Goal: Task Accomplishment & Management: Complete application form

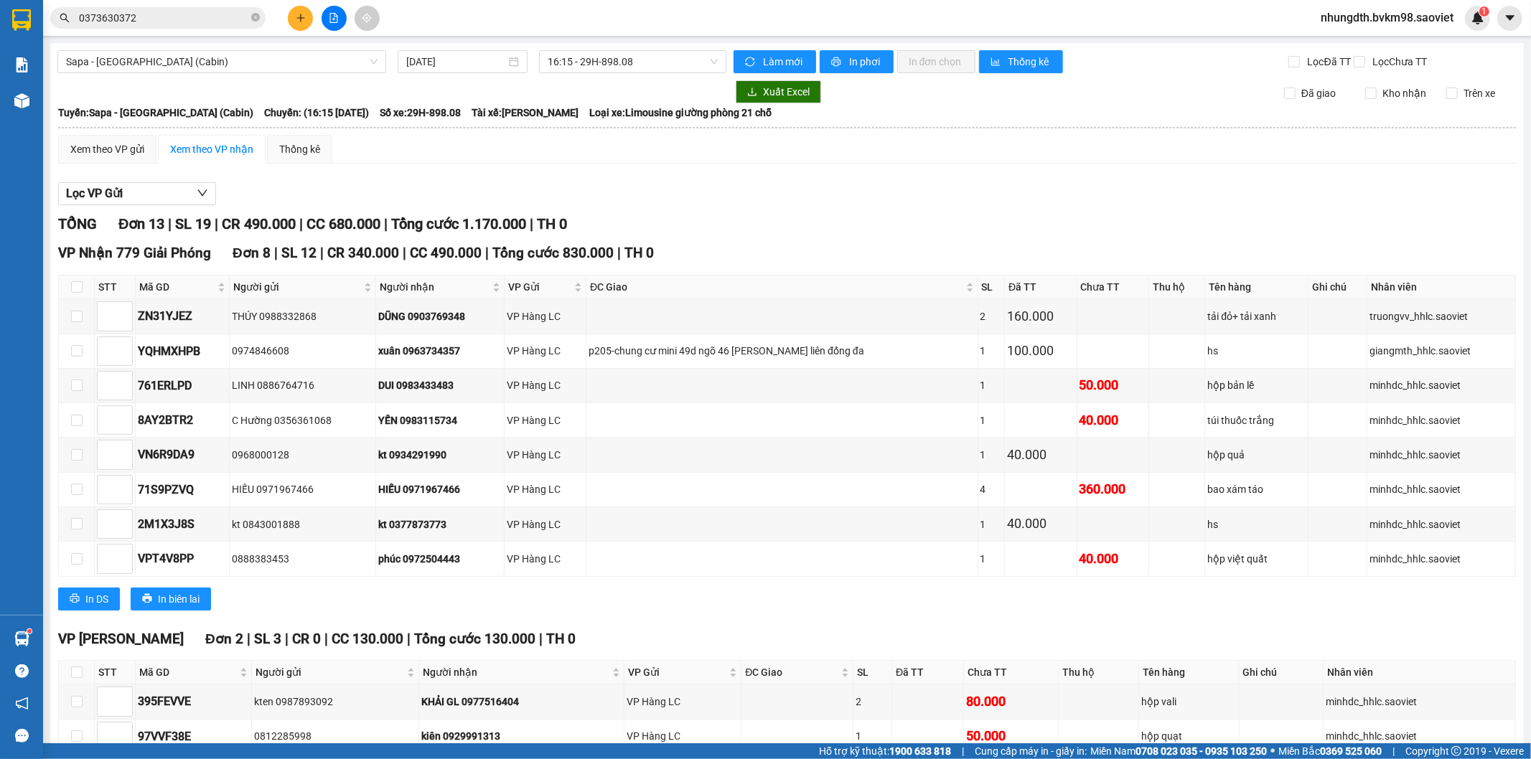
click at [168, 24] on input "0373630372" at bounding box center [163, 18] width 169 height 16
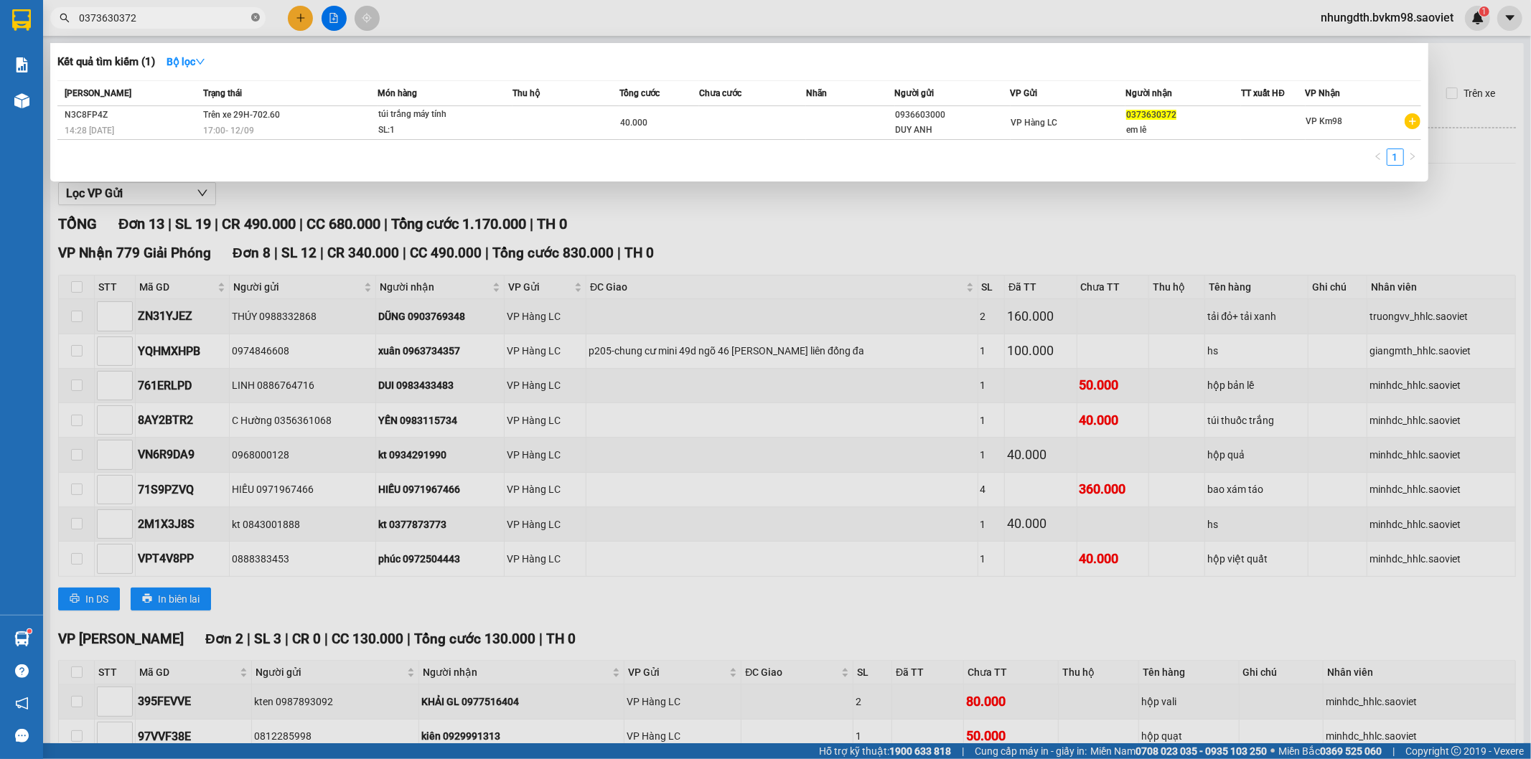
click at [253, 23] on span at bounding box center [255, 18] width 9 height 14
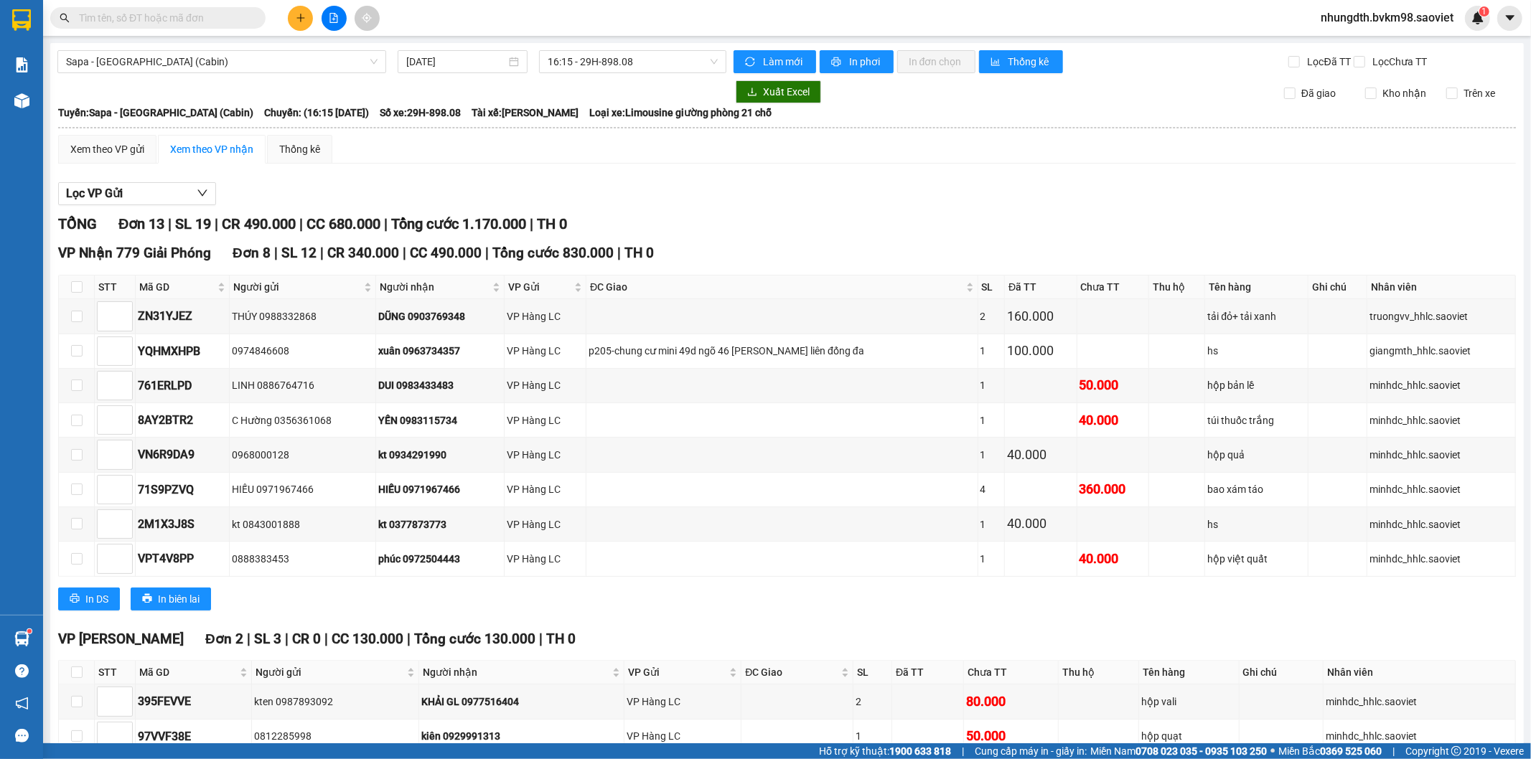
click at [179, 12] on input "text" at bounding box center [163, 18] width 169 height 16
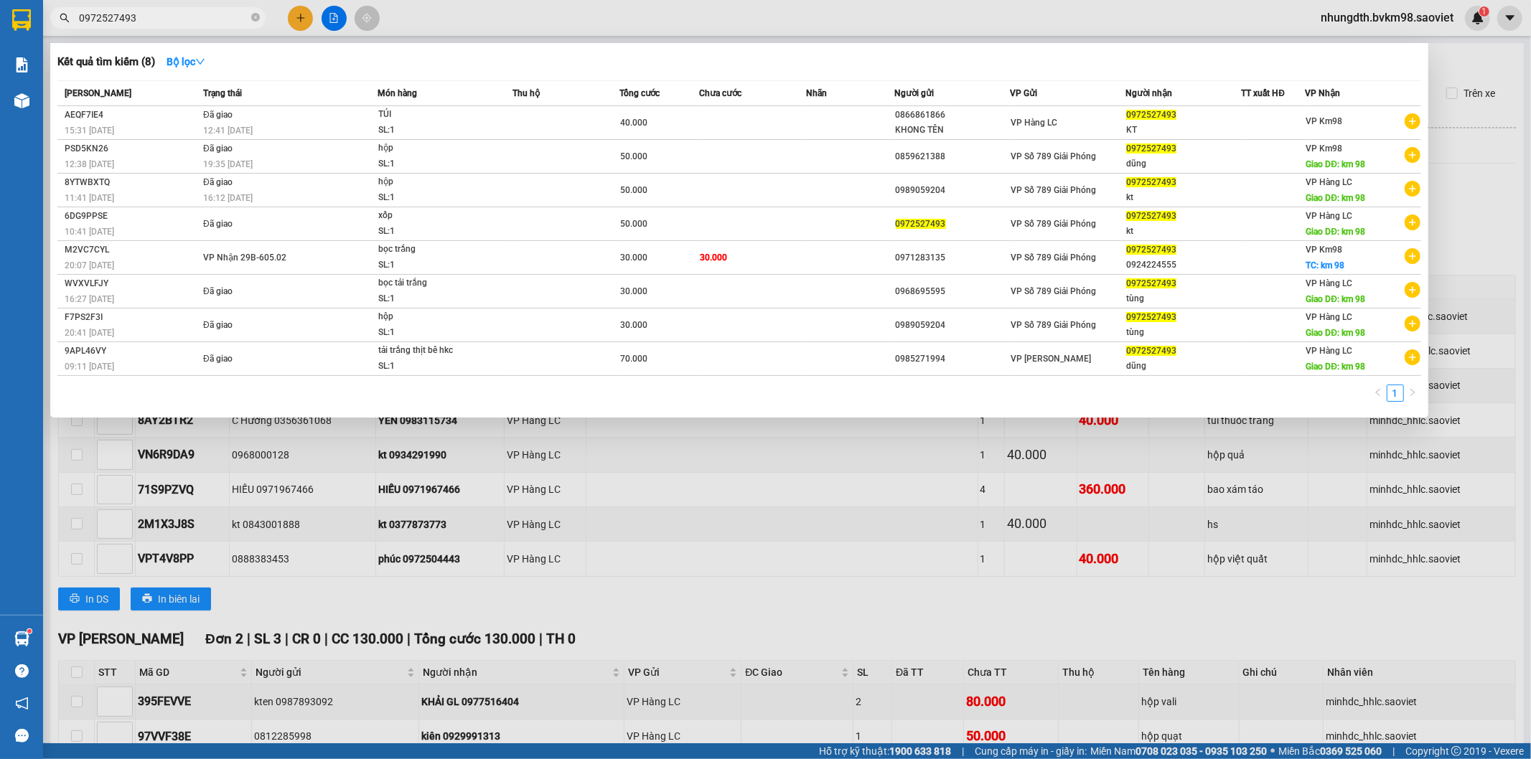
type input "0972527493"
click at [568, 30] on div at bounding box center [765, 379] width 1531 height 759
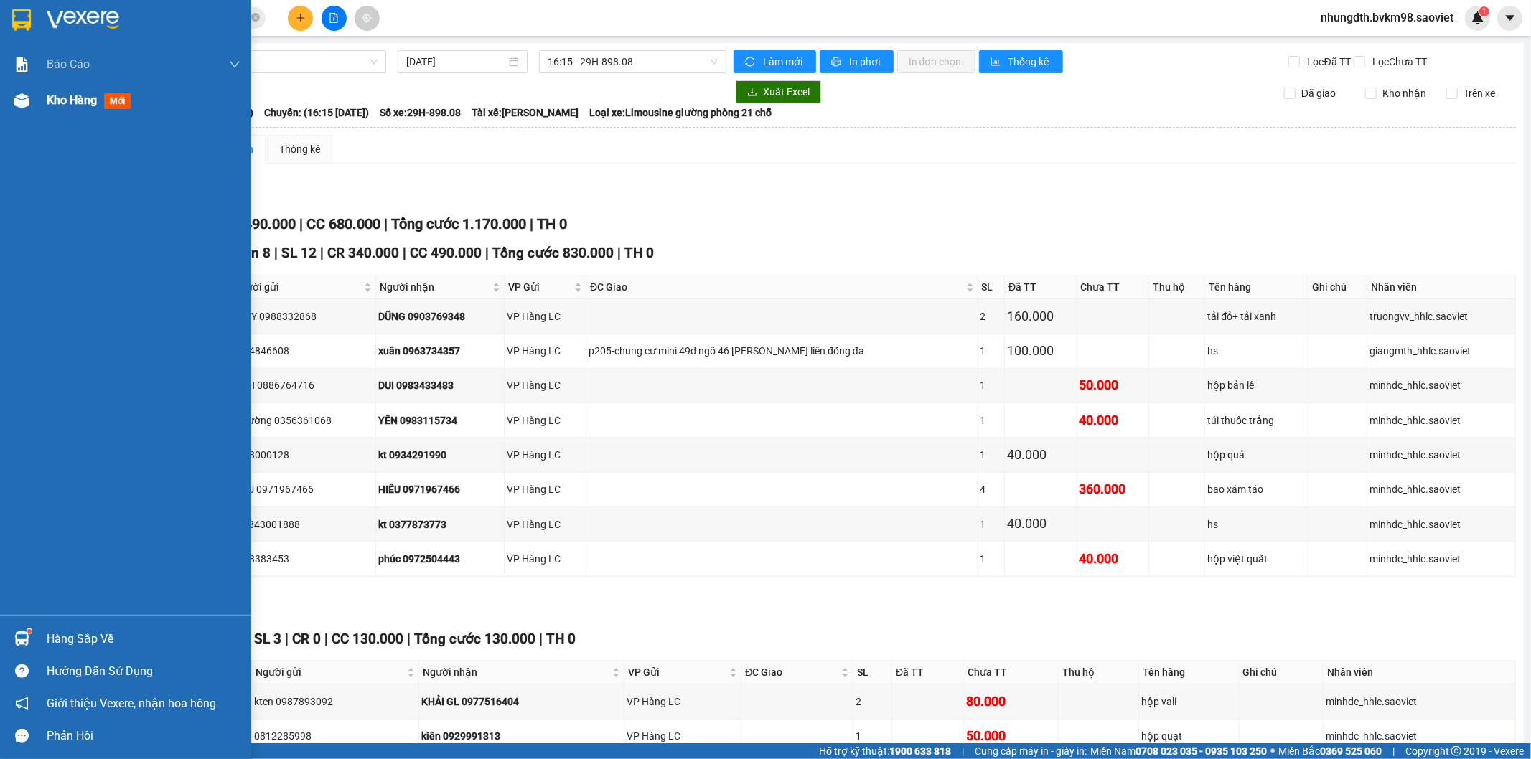
click at [90, 105] on span "Kho hàng" at bounding box center [72, 100] width 50 height 14
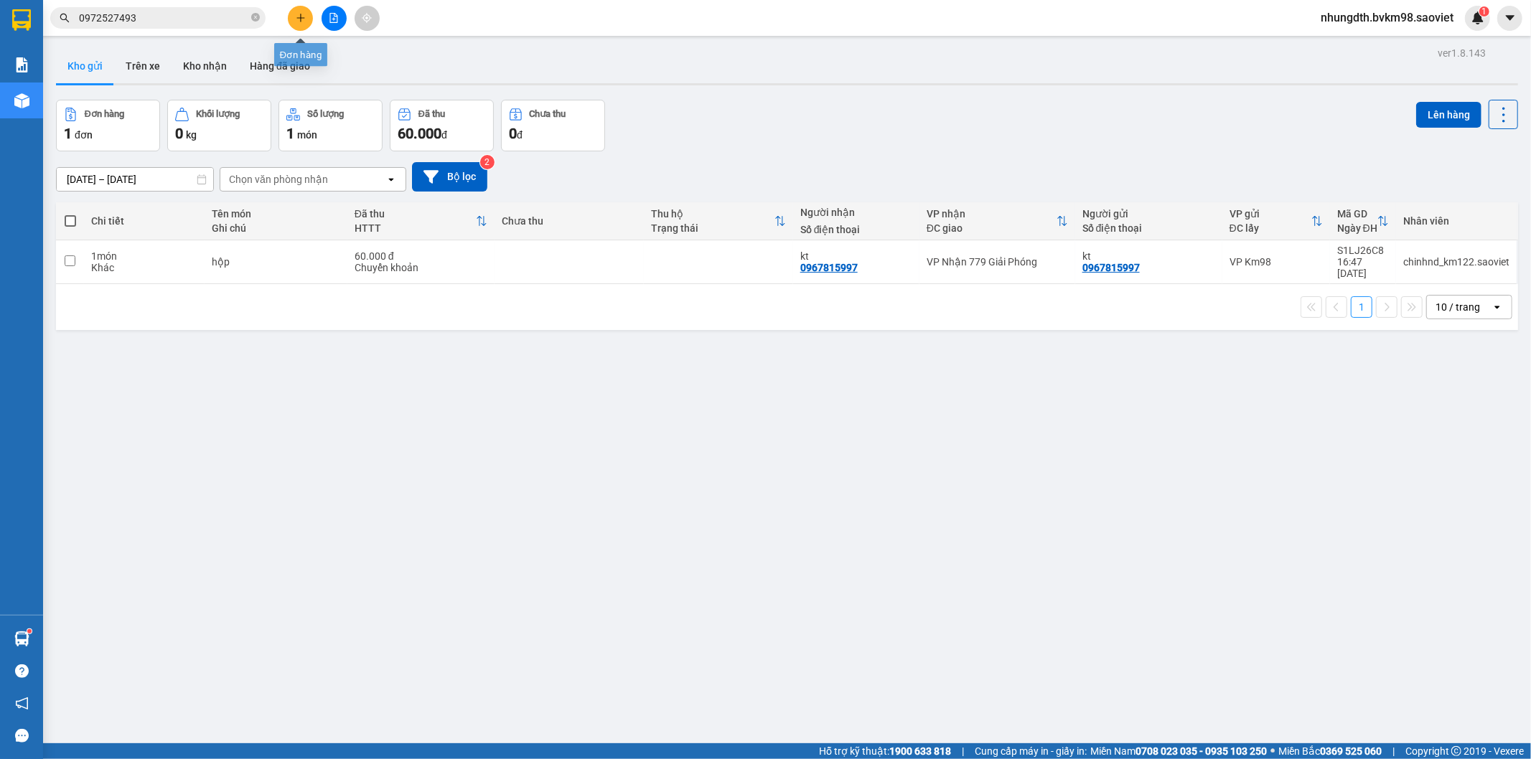
click at [296, 22] on icon "plus" at bounding box center [301, 18] width 10 height 10
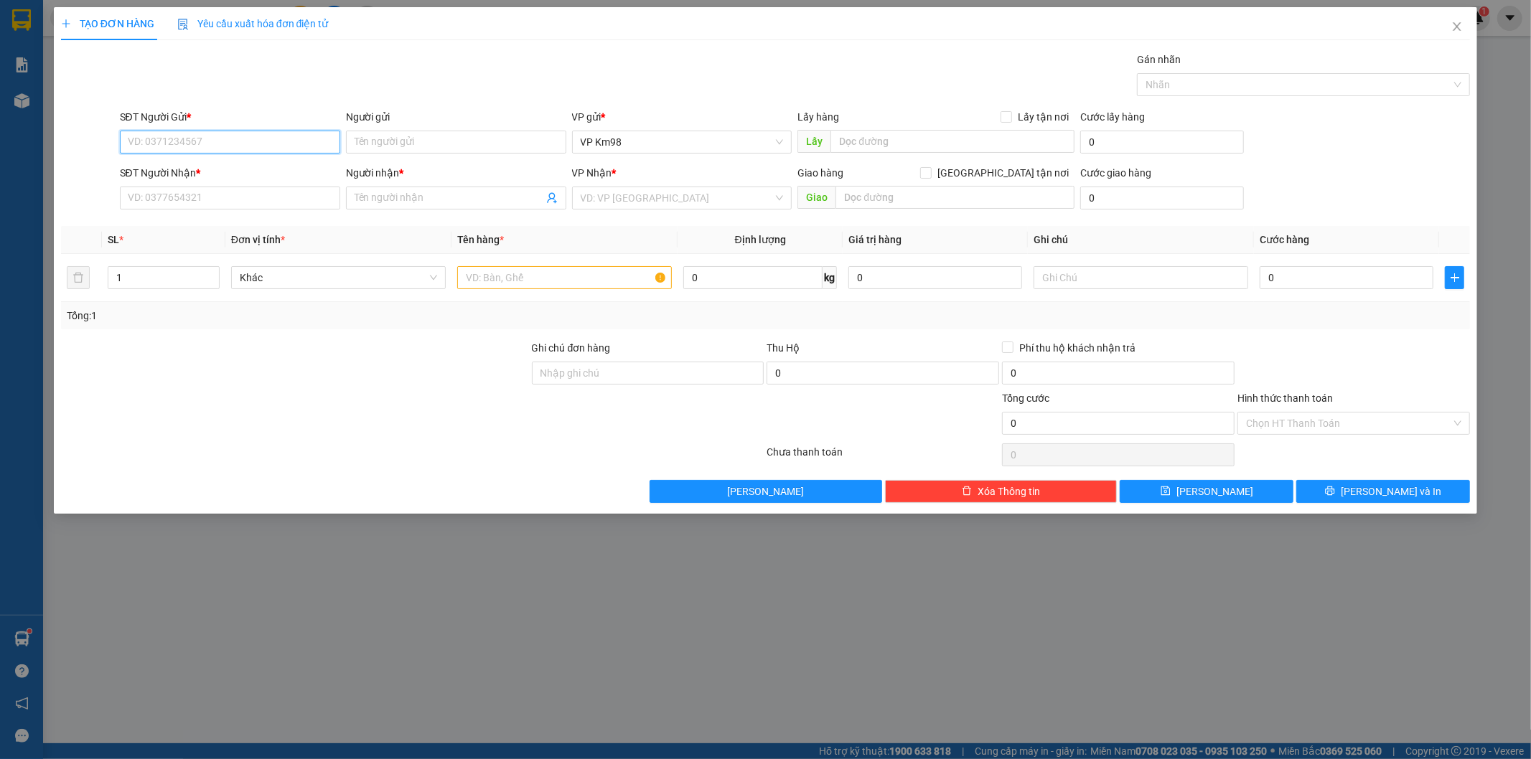
click at [260, 145] on input "SĐT Người Gửi *" at bounding box center [230, 142] width 220 height 23
type input "0329719450"
click at [184, 166] on div "0329719450 - QUÂN" at bounding box center [229, 171] width 203 height 16
type input "QUÂN"
type input "0969899586"
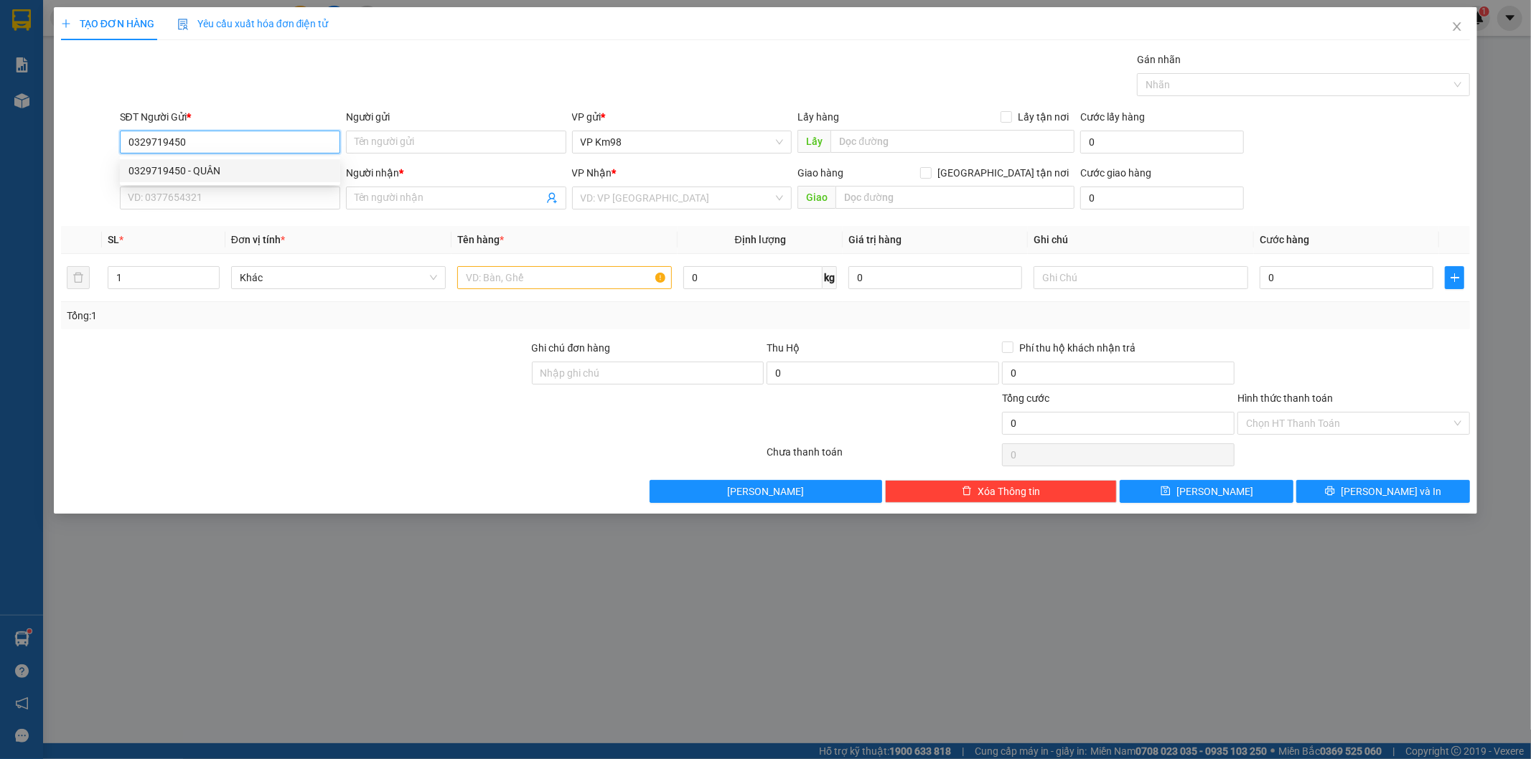
type input "Oanh"
type input "0329719450"
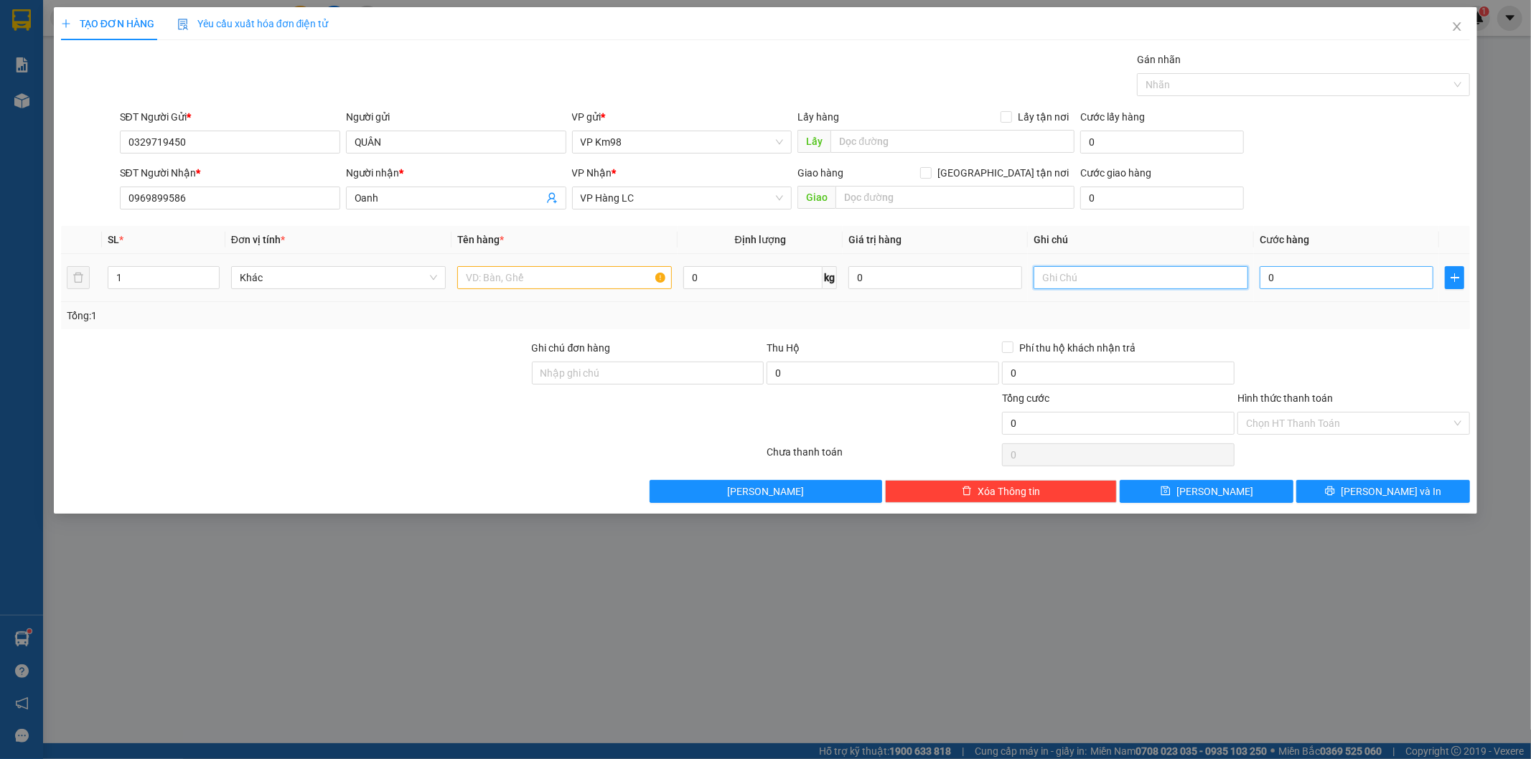
type input "0"
click at [539, 283] on input "text" at bounding box center [564, 277] width 215 height 23
type input "·"
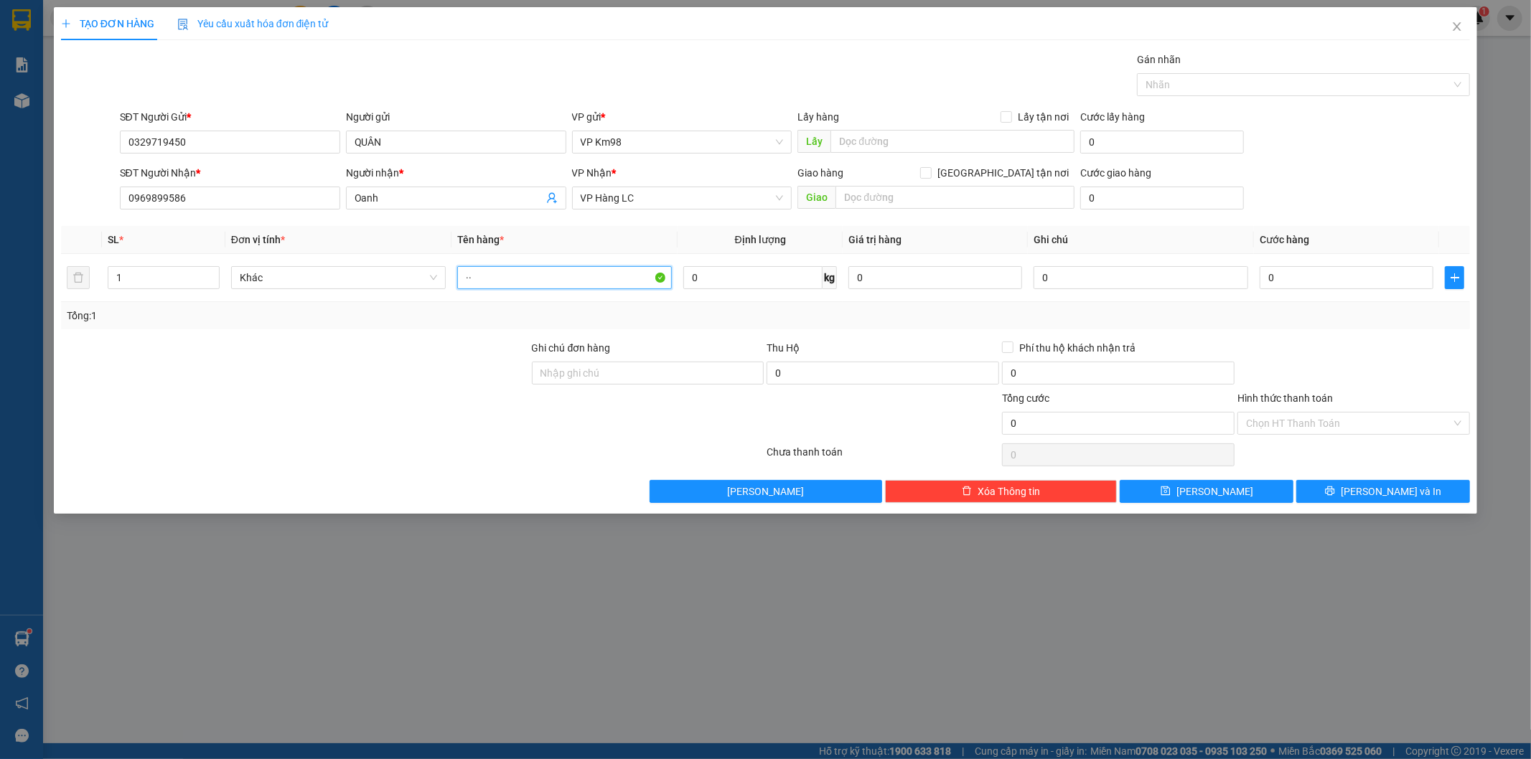
type input "·"
click at [498, 287] on input "·" at bounding box center [564, 277] width 215 height 23
type input "xốp ốc"
type input "00"
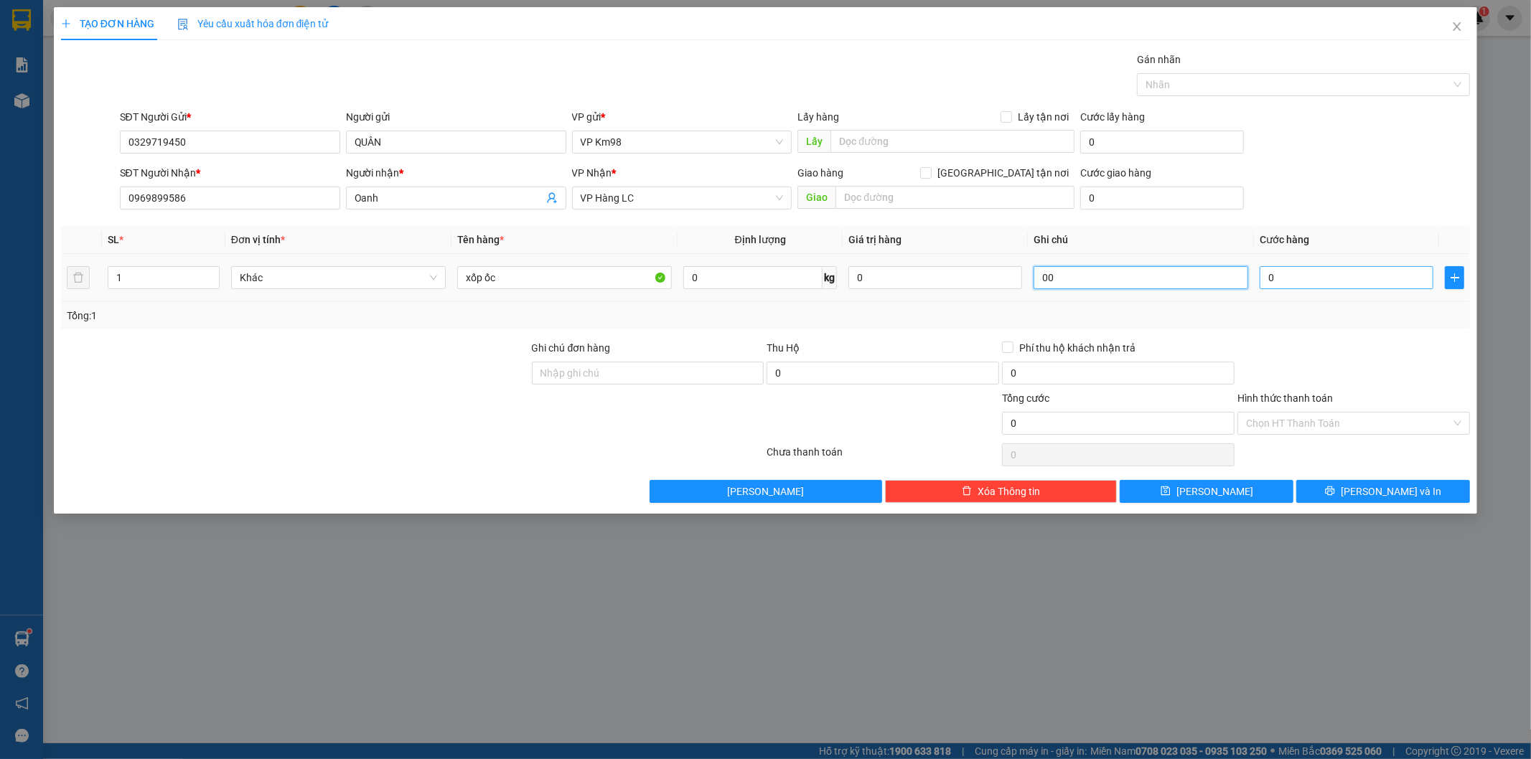
type input "0"
click at [1299, 280] on input "0" at bounding box center [1346, 277] width 174 height 23
type input "1"
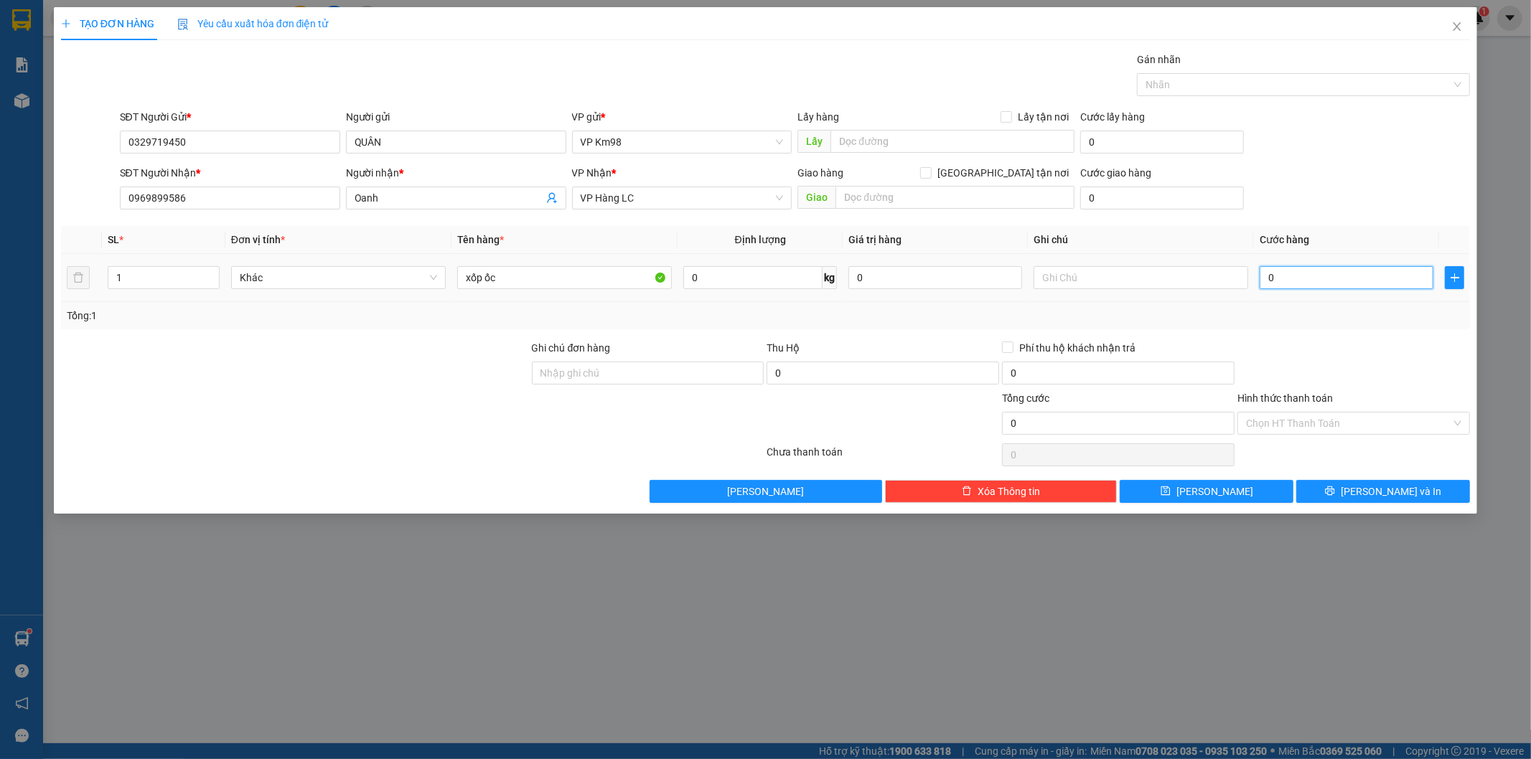
type input "1"
type input "10"
type input "100"
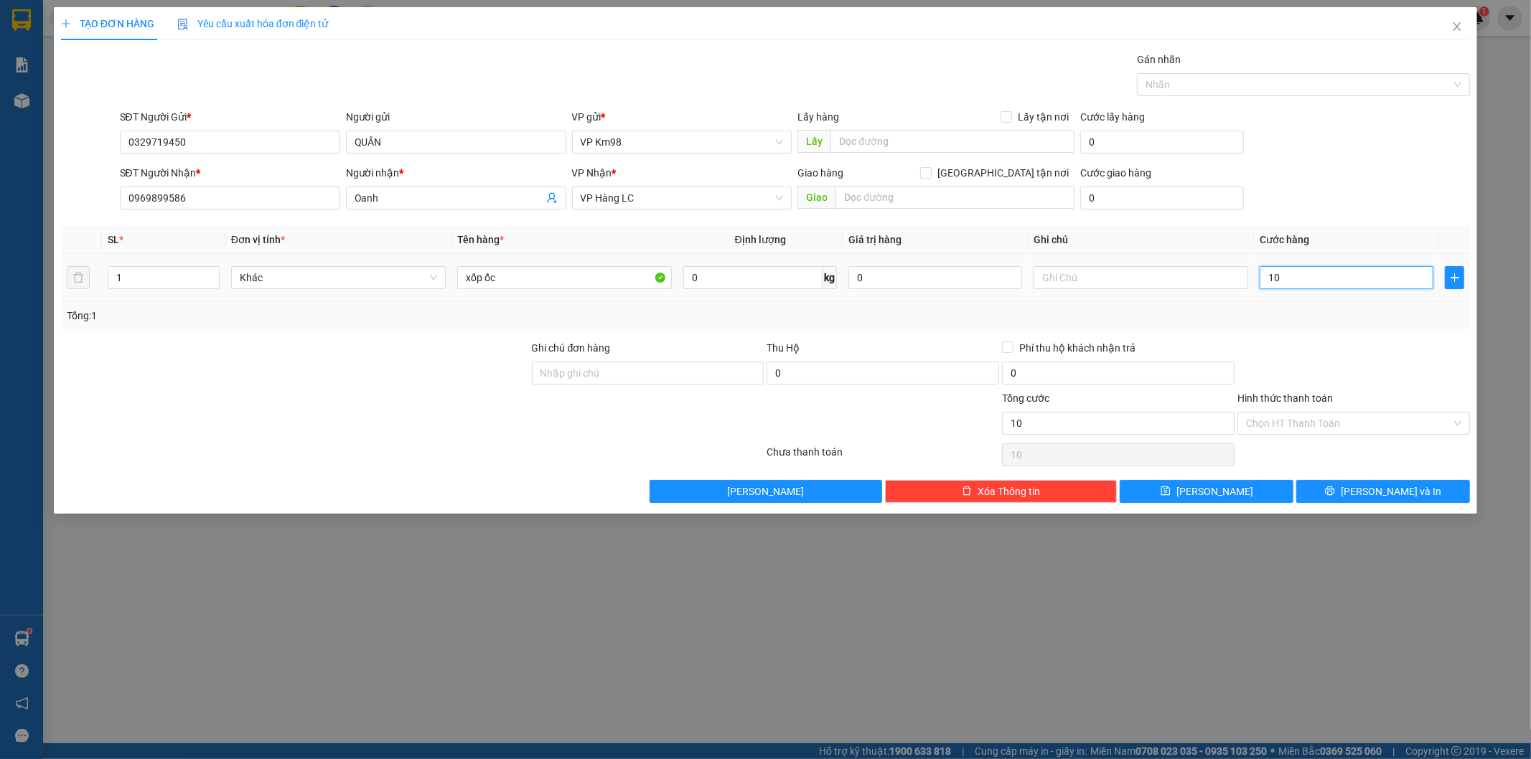
type input "100"
type input "1.000"
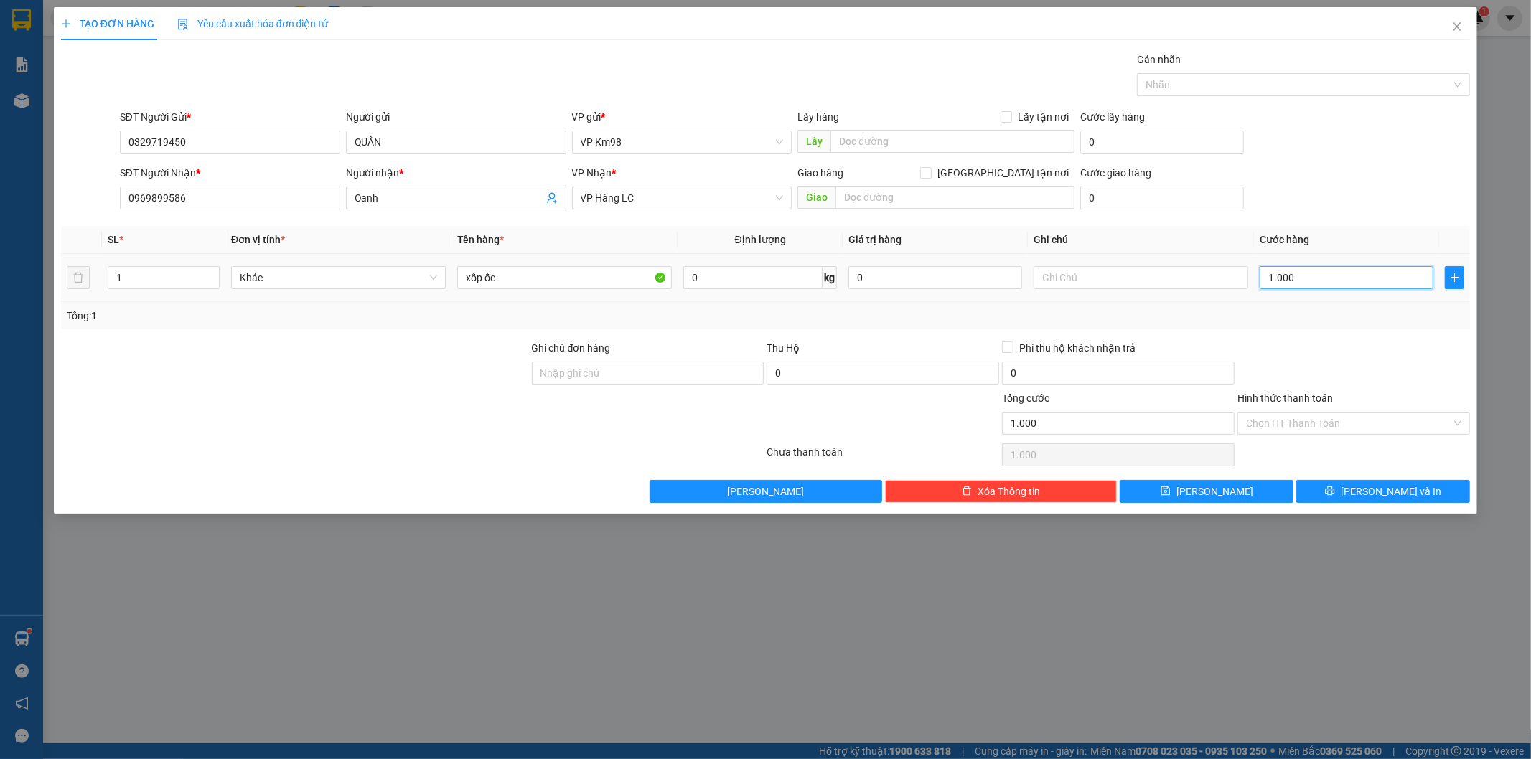
type input "10.000"
type input "100.000"
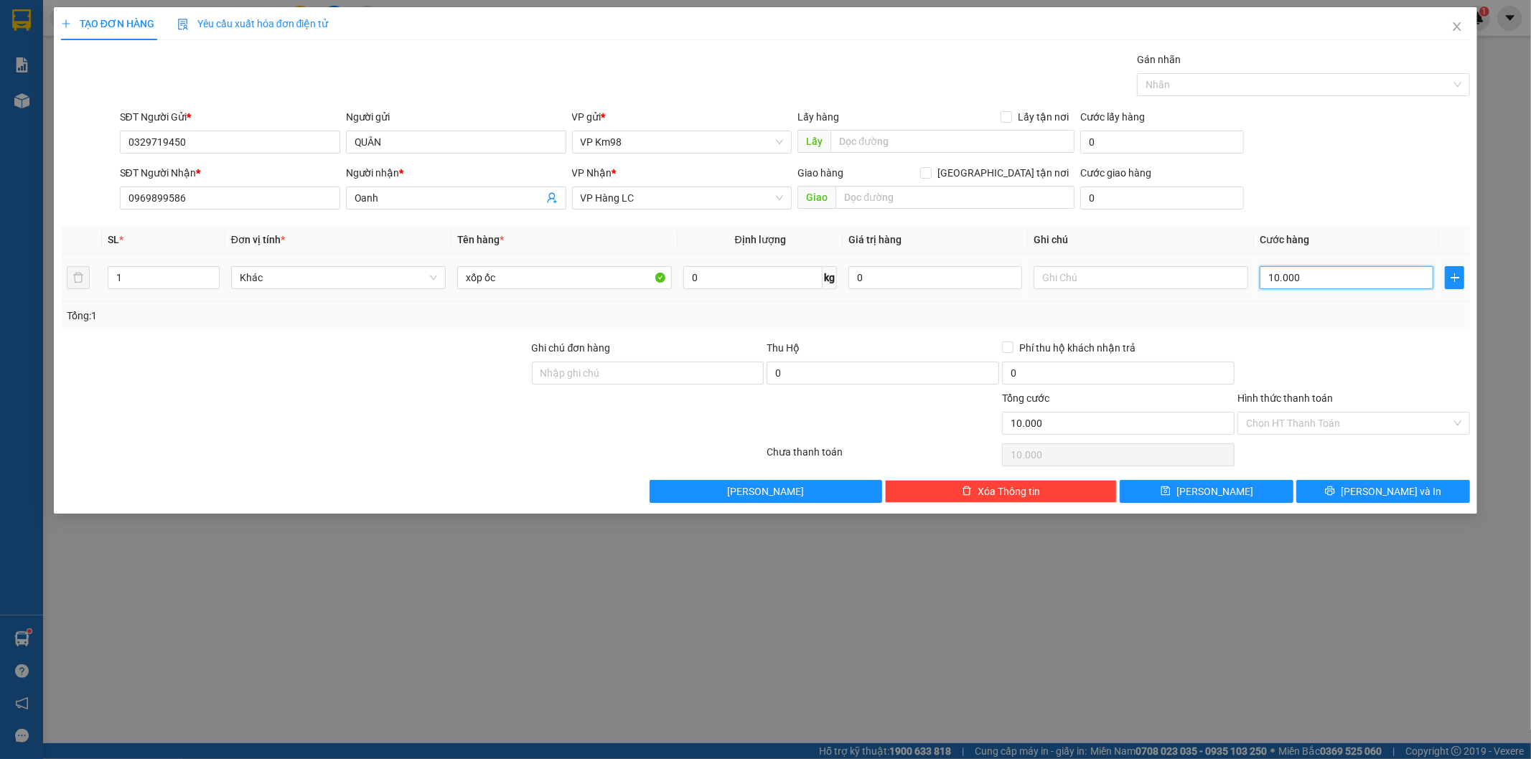
type input "100.000"
type input "1.000.000"
type input "100.000"
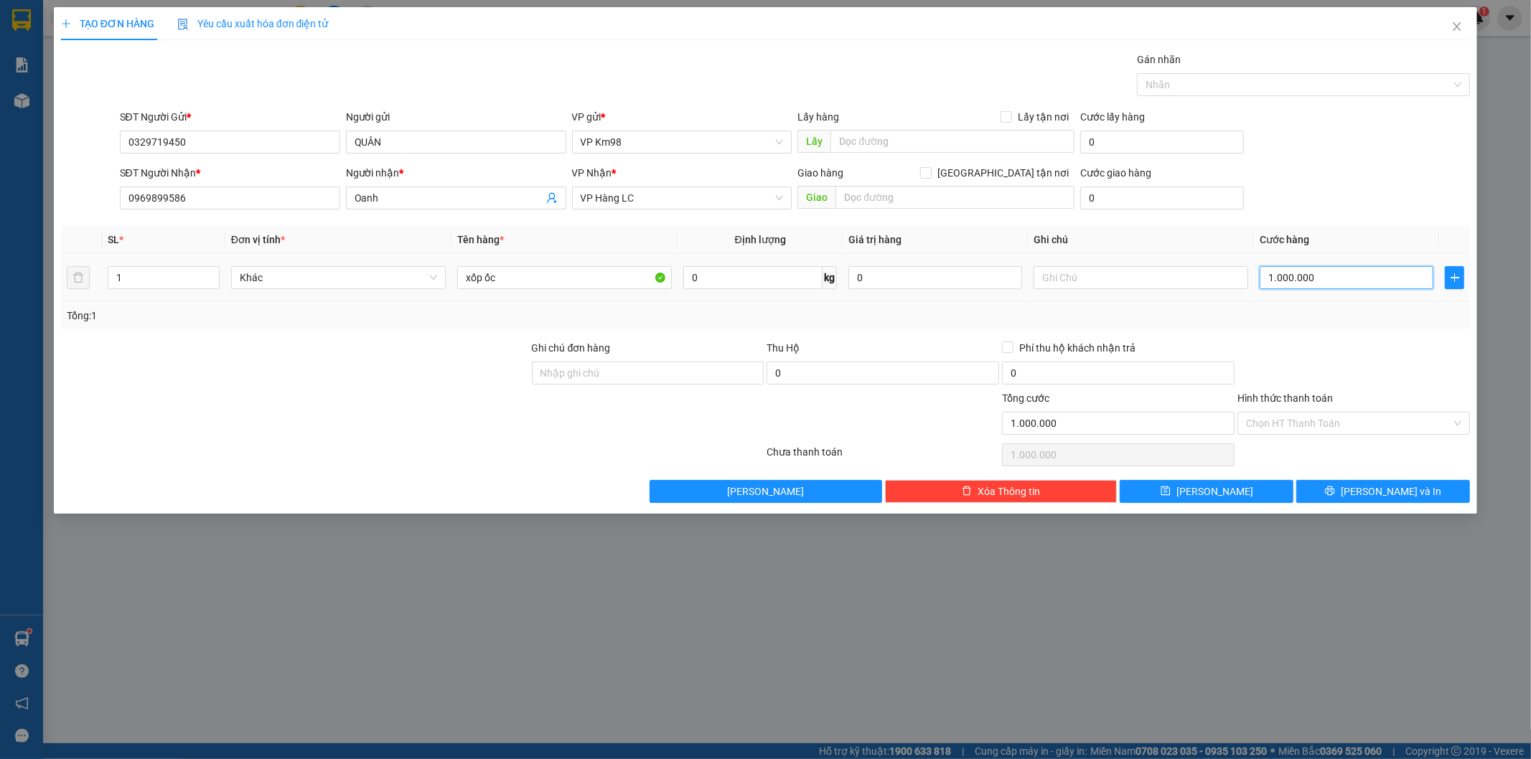
type input "100.000"
click at [1399, 492] on span "[PERSON_NAME] và In" at bounding box center [1391, 492] width 100 height 16
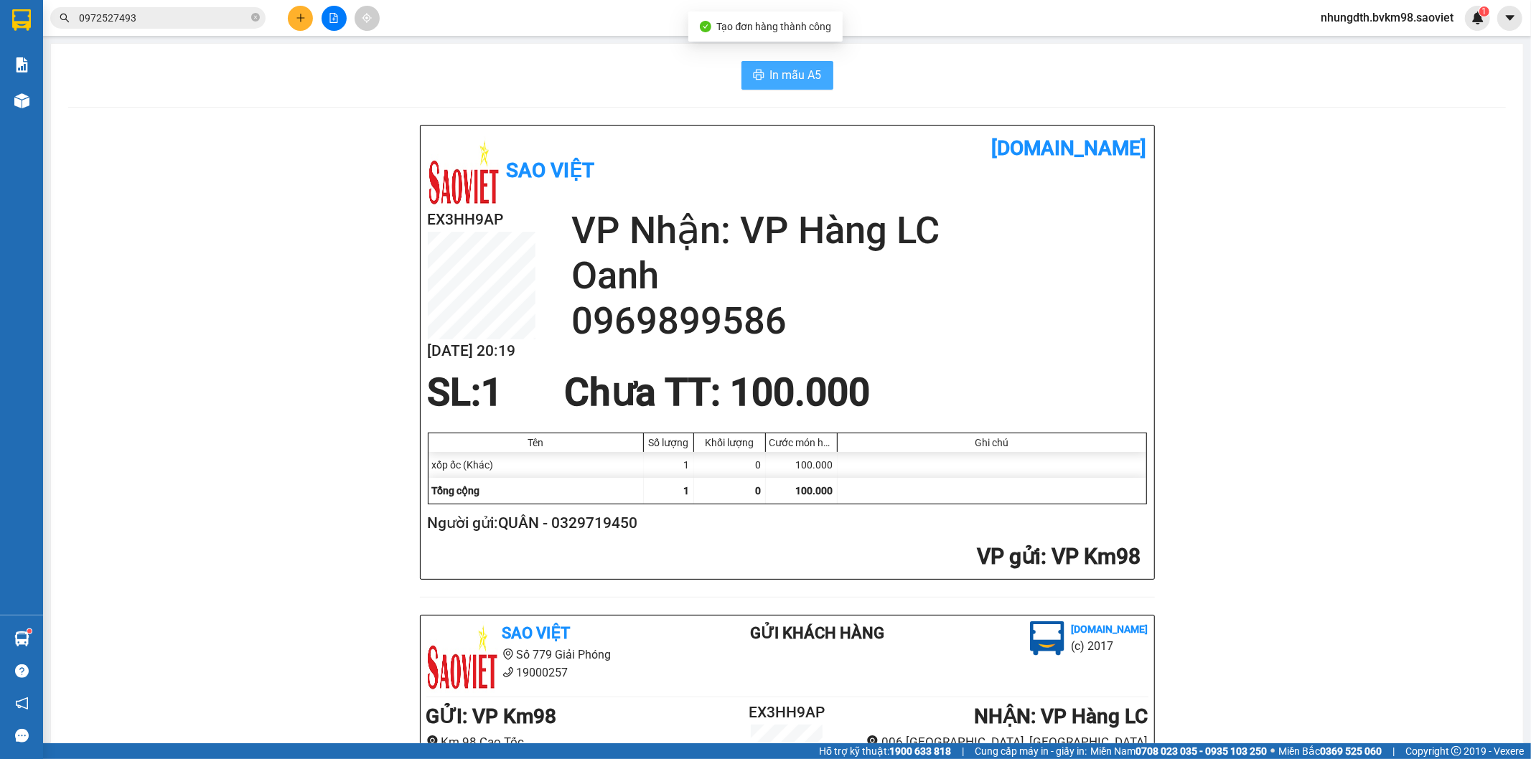
click at [780, 70] on span "In mẫu A5" at bounding box center [796, 75] width 52 height 18
click at [942, 196] on div "Sao Việt [DOMAIN_NAME]" at bounding box center [787, 170] width 719 height 75
click at [1115, 310] on h2 "0969899586" at bounding box center [859, 321] width 576 height 45
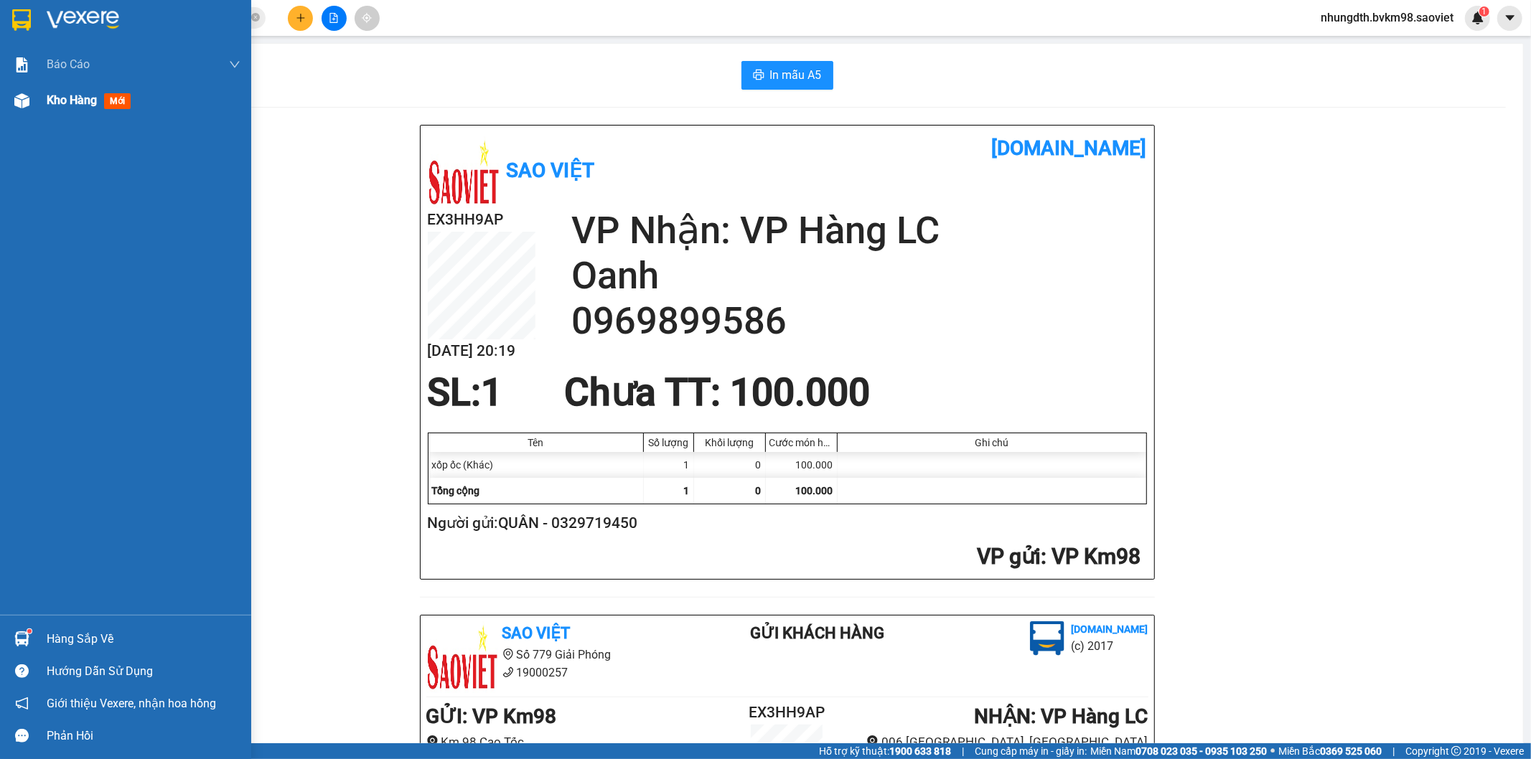
click at [126, 105] on span "mới" at bounding box center [117, 101] width 27 height 16
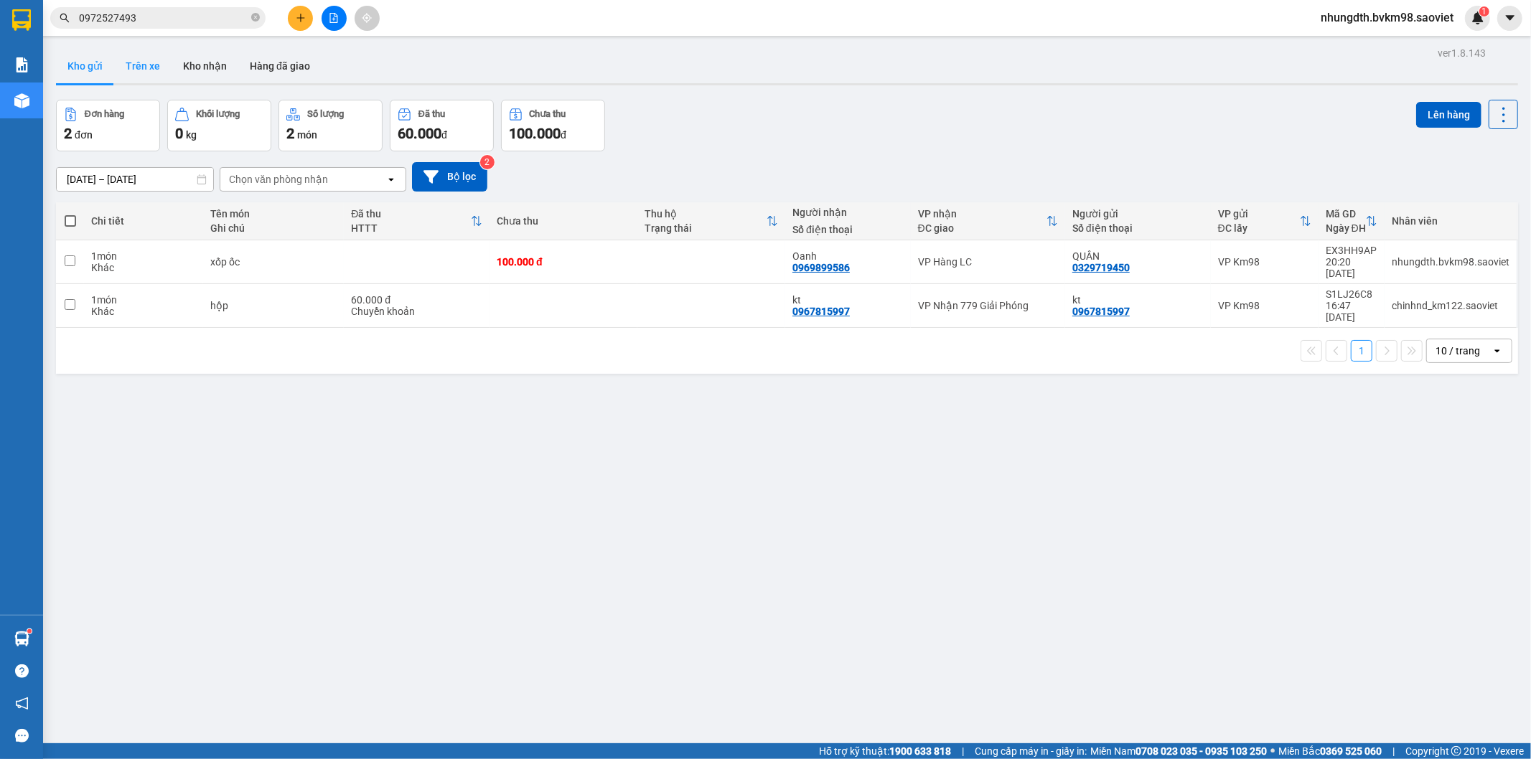
click at [137, 66] on button "Trên xe" at bounding box center [142, 66] width 57 height 34
